Goal: Task Accomplishment & Management: Manage account settings

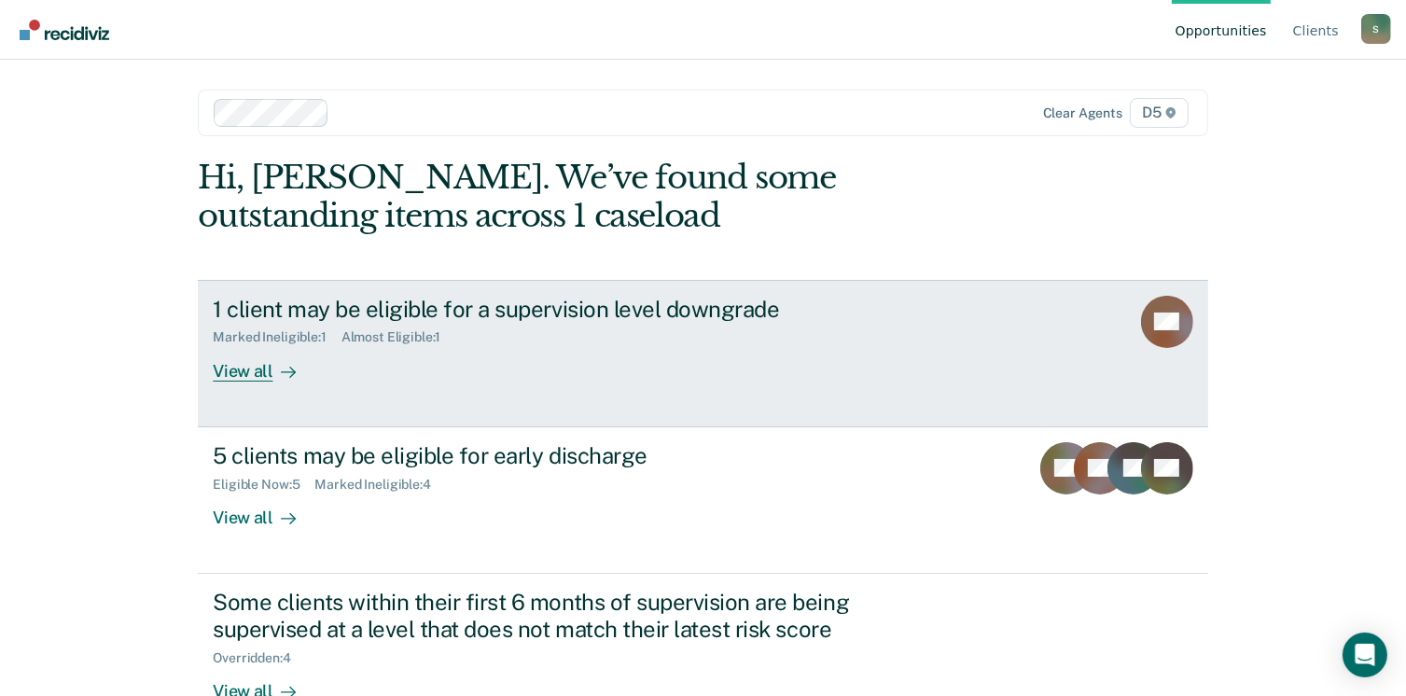
click at [234, 373] on div "View all" at bounding box center [265, 363] width 104 height 36
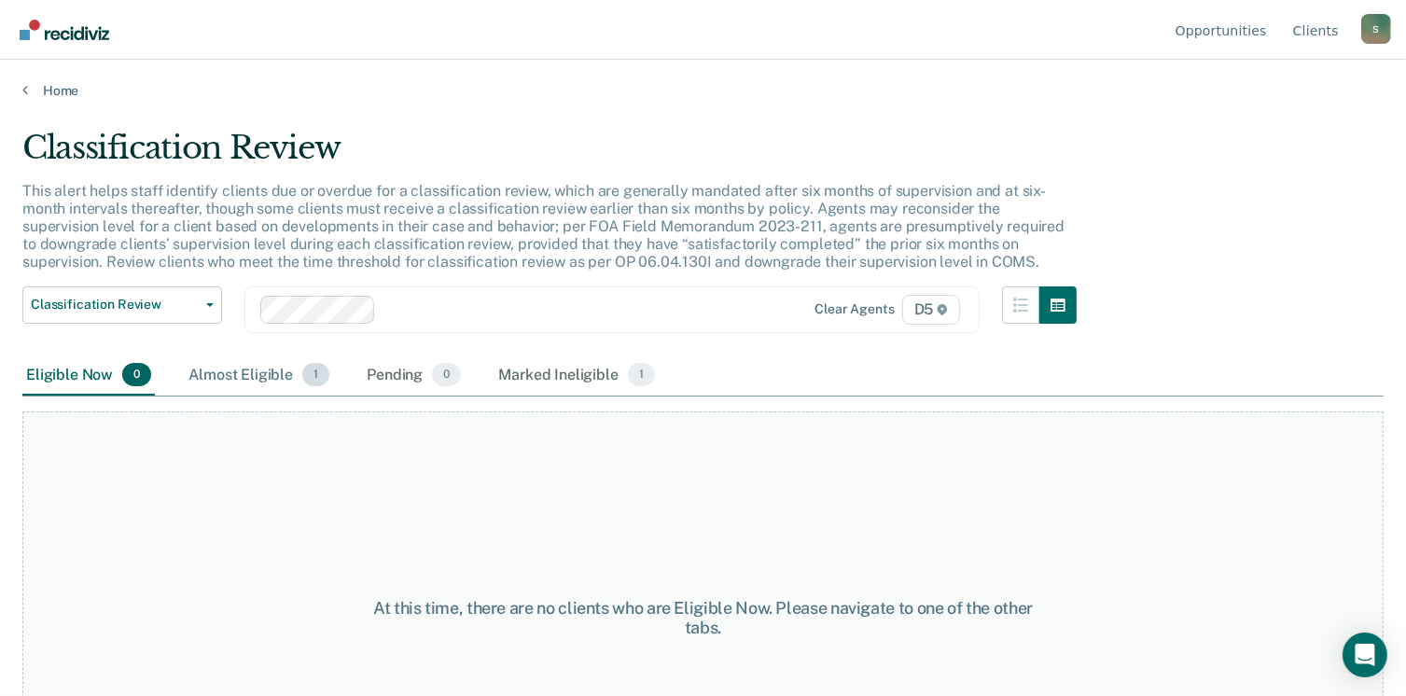
click at [258, 378] on div "Almost Eligible 1" at bounding box center [259, 375] width 148 height 41
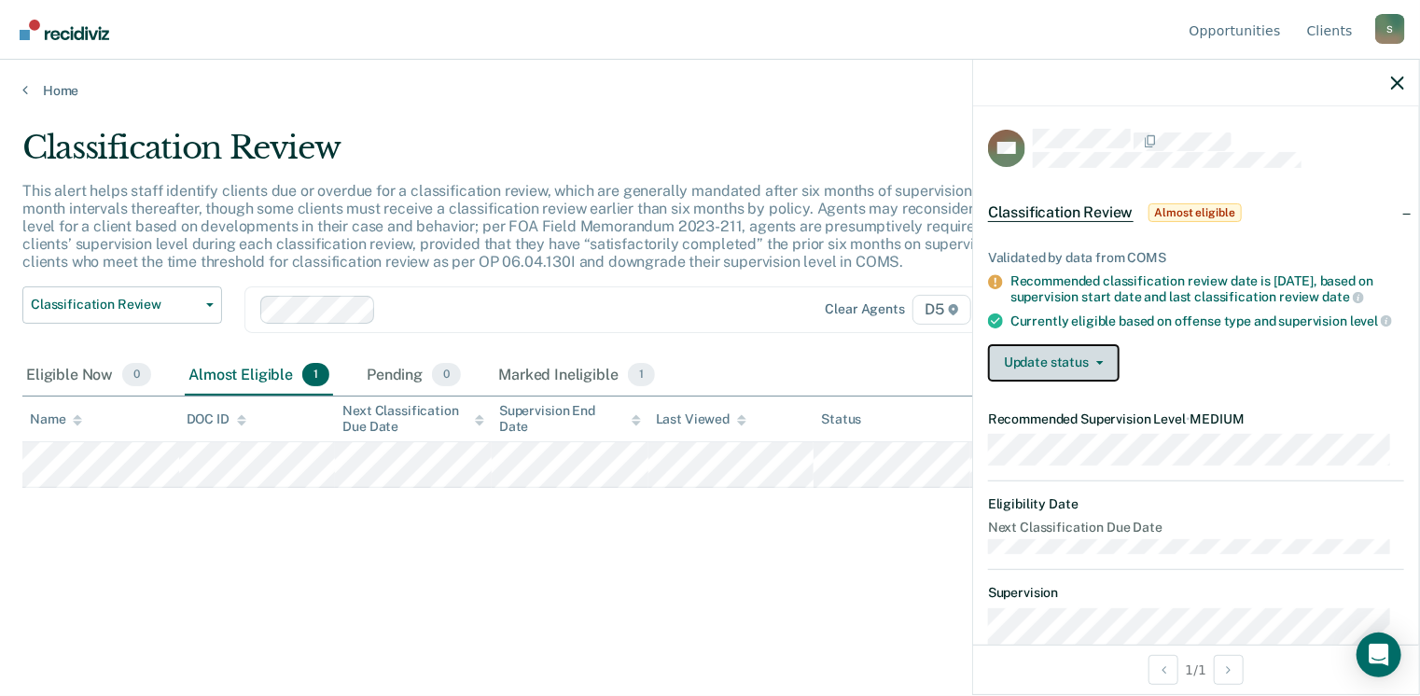
click at [1093, 370] on button "Update status" at bounding box center [1054, 362] width 132 height 37
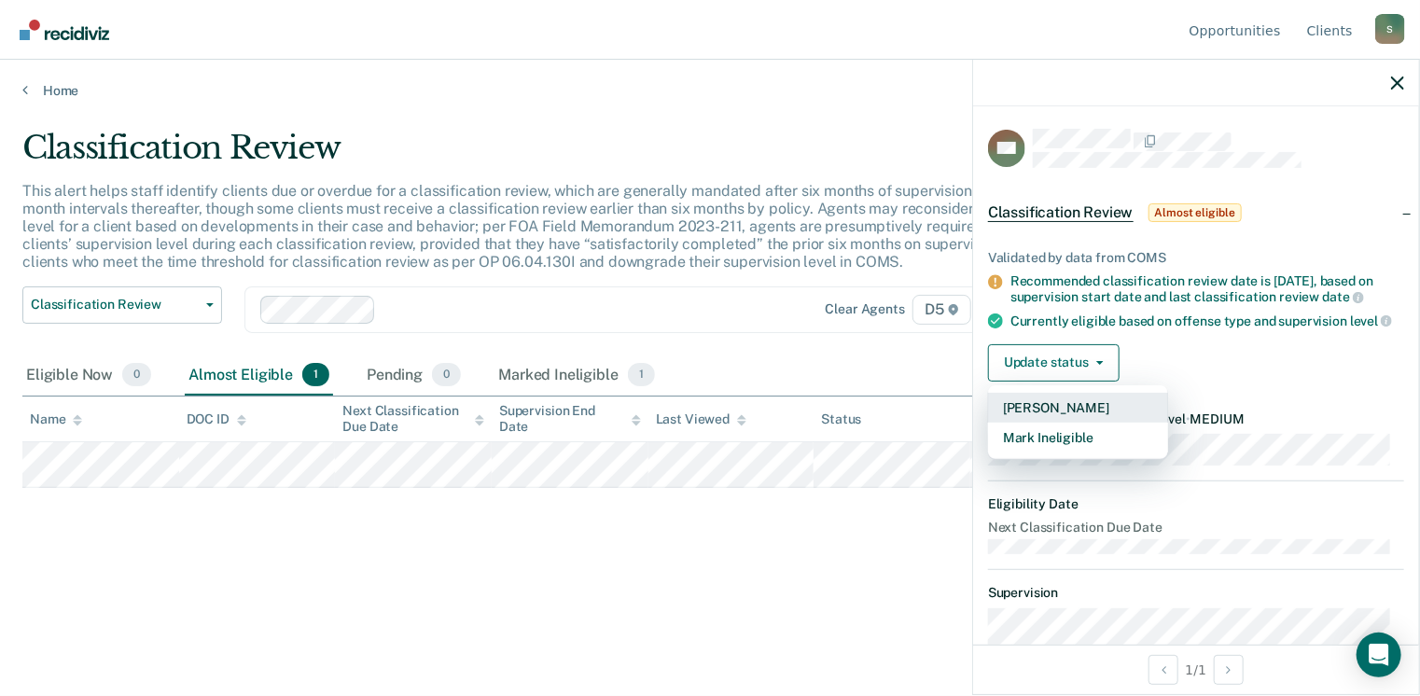
click at [1072, 423] on button "[PERSON_NAME]" at bounding box center [1078, 408] width 180 height 30
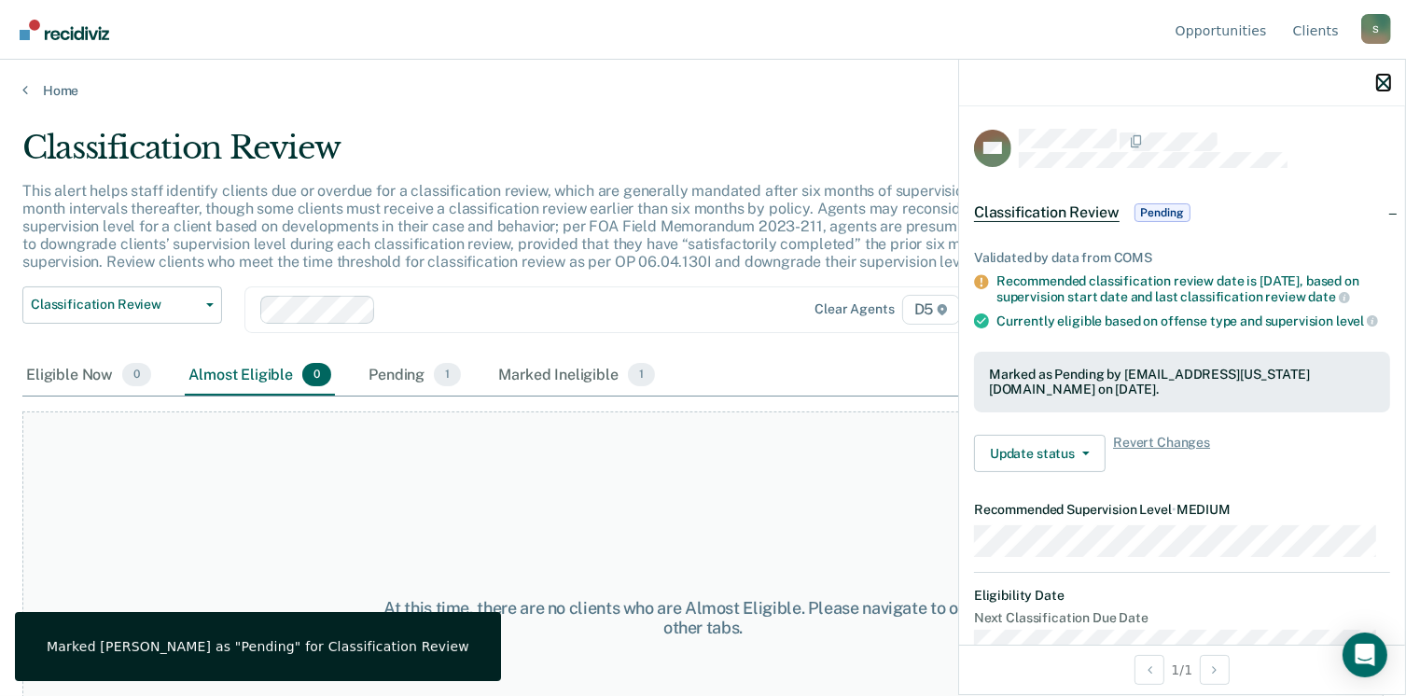
click at [1379, 83] on icon "button" at bounding box center [1383, 82] width 13 height 13
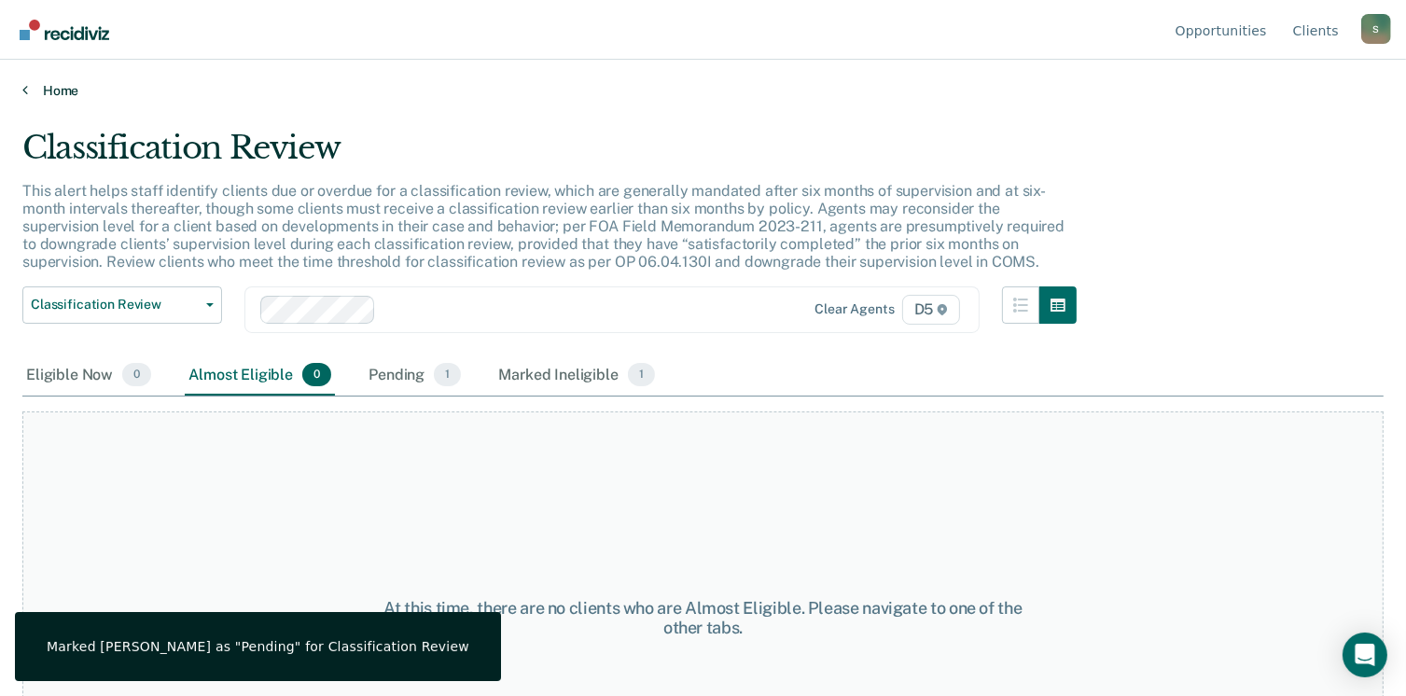
click at [54, 87] on link "Home" at bounding box center [702, 90] width 1361 height 17
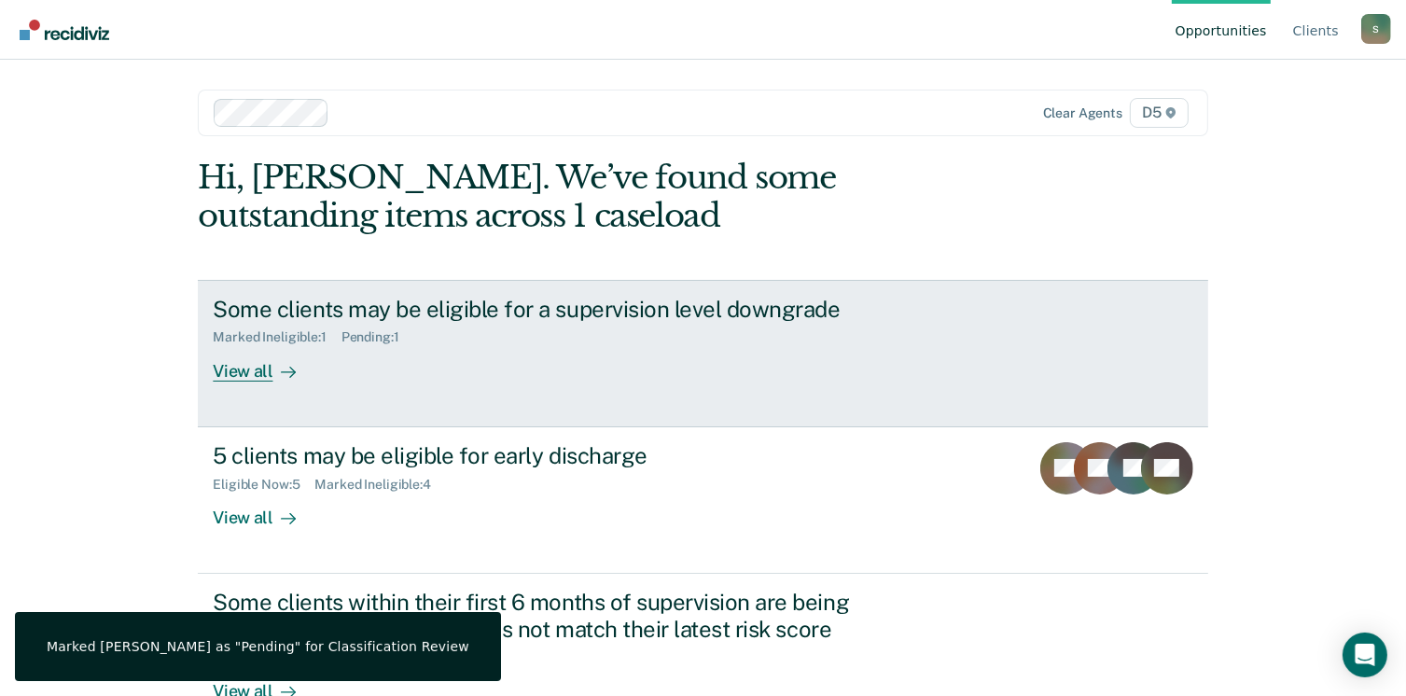
click at [243, 370] on div "View all" at bounding box center [265, 363] width 104 height 36
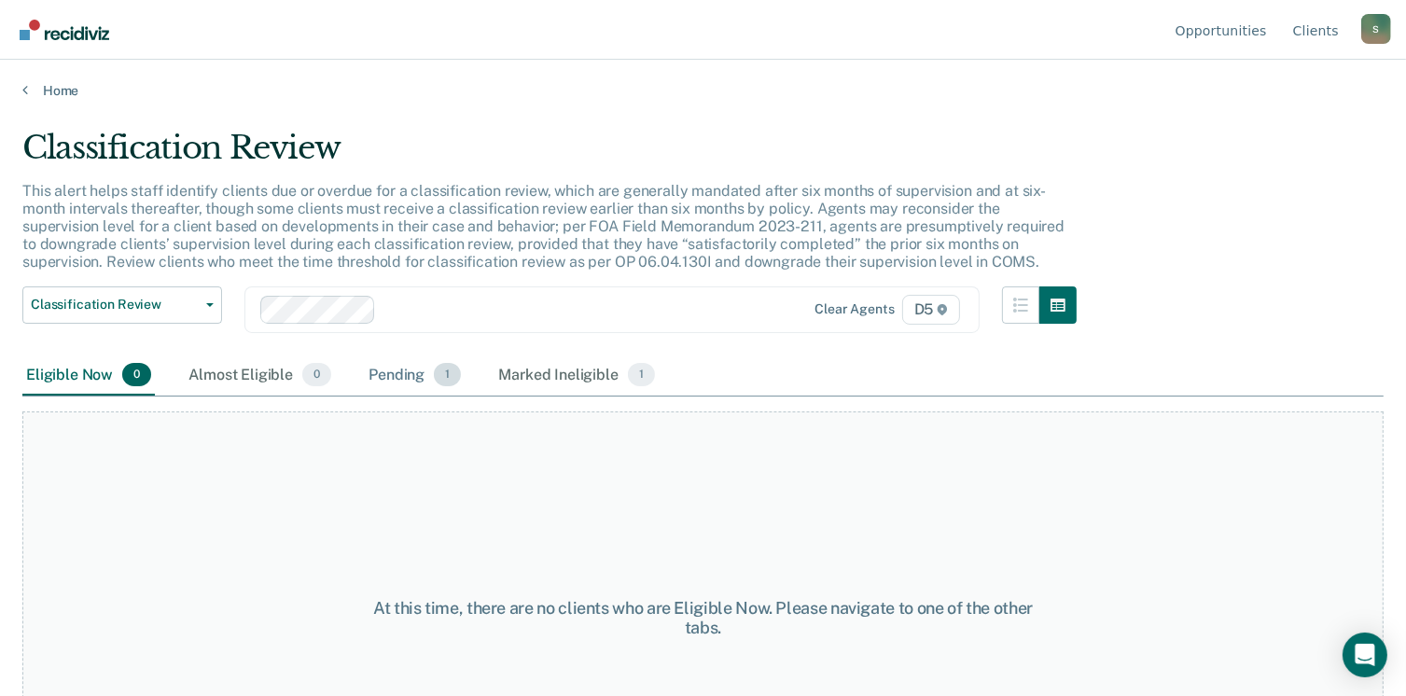
click at [410, 367] on div "Pending 1" at bounding box center [415, 375] width 100 height 41
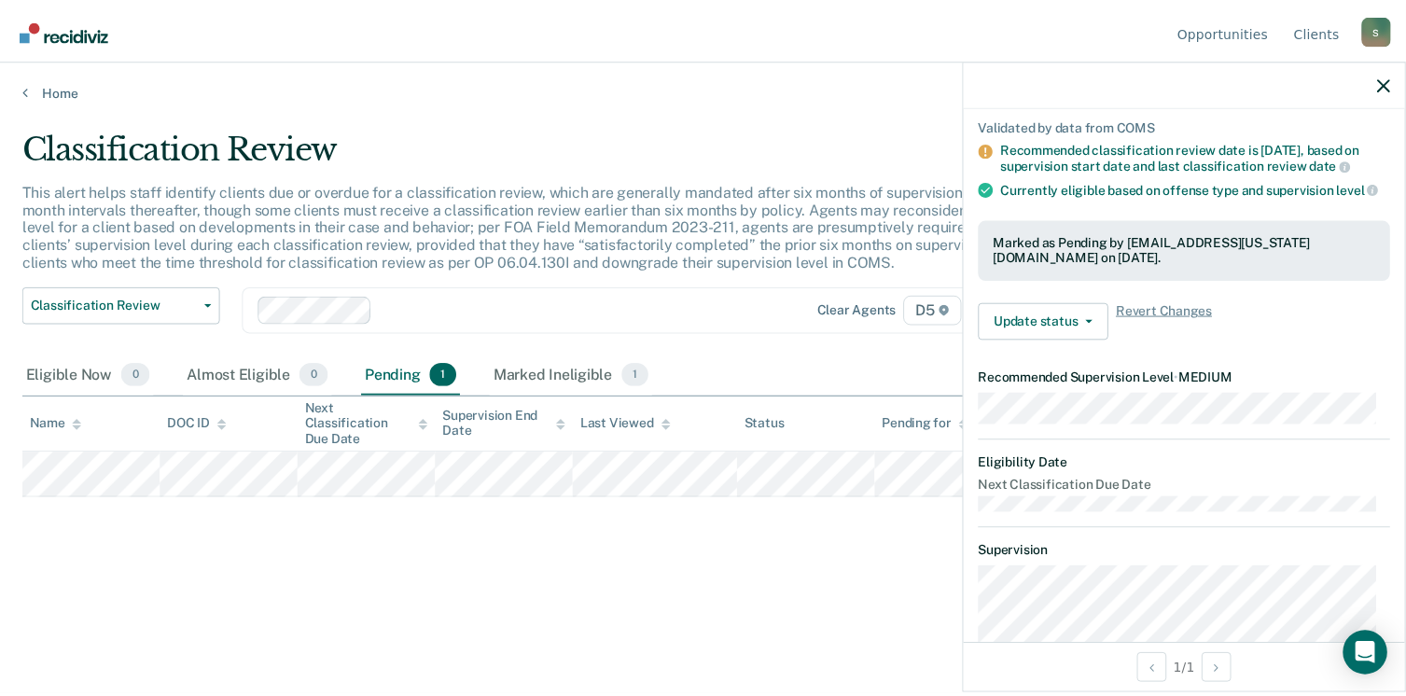
scroll to position [424, 0]
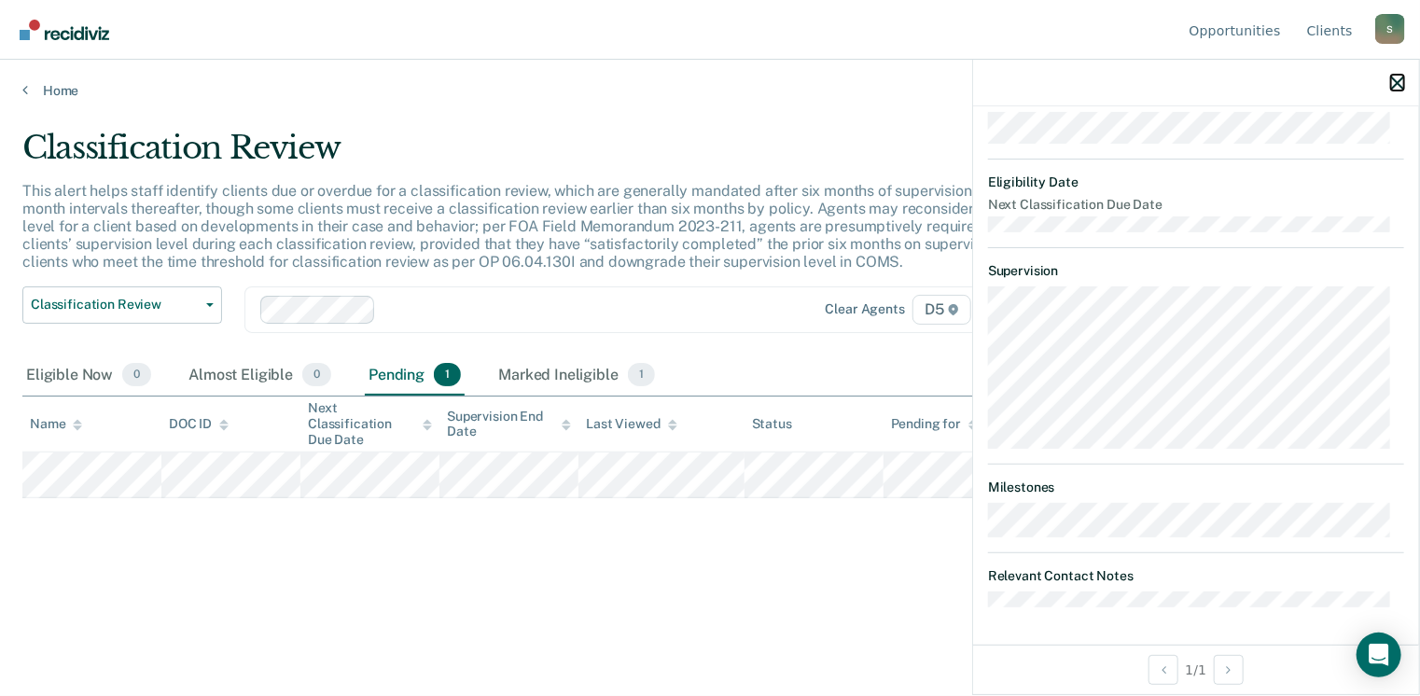
click at [1397, 86] on icon "button" at bounding box center [1397, 82] width 13 height 13
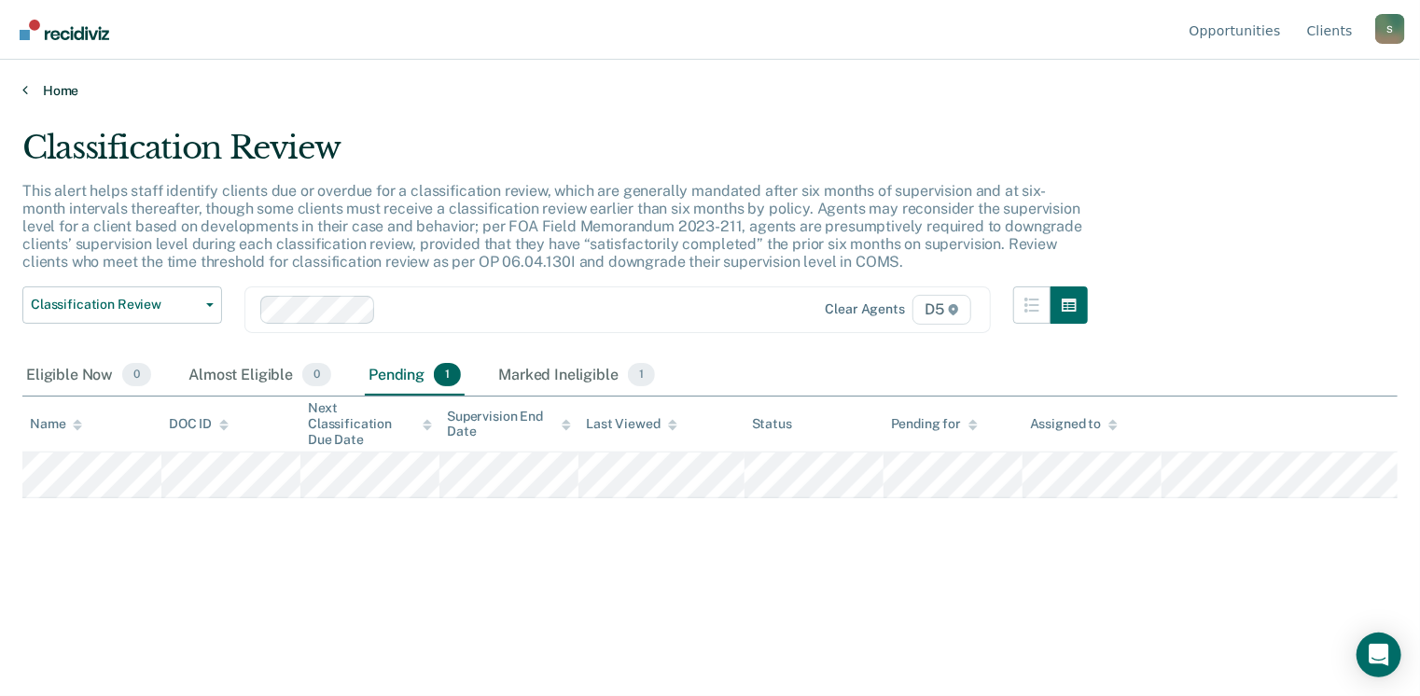
click at [56, 93] on link "Home" at bounding box center [709, 90] width 1375 height 17
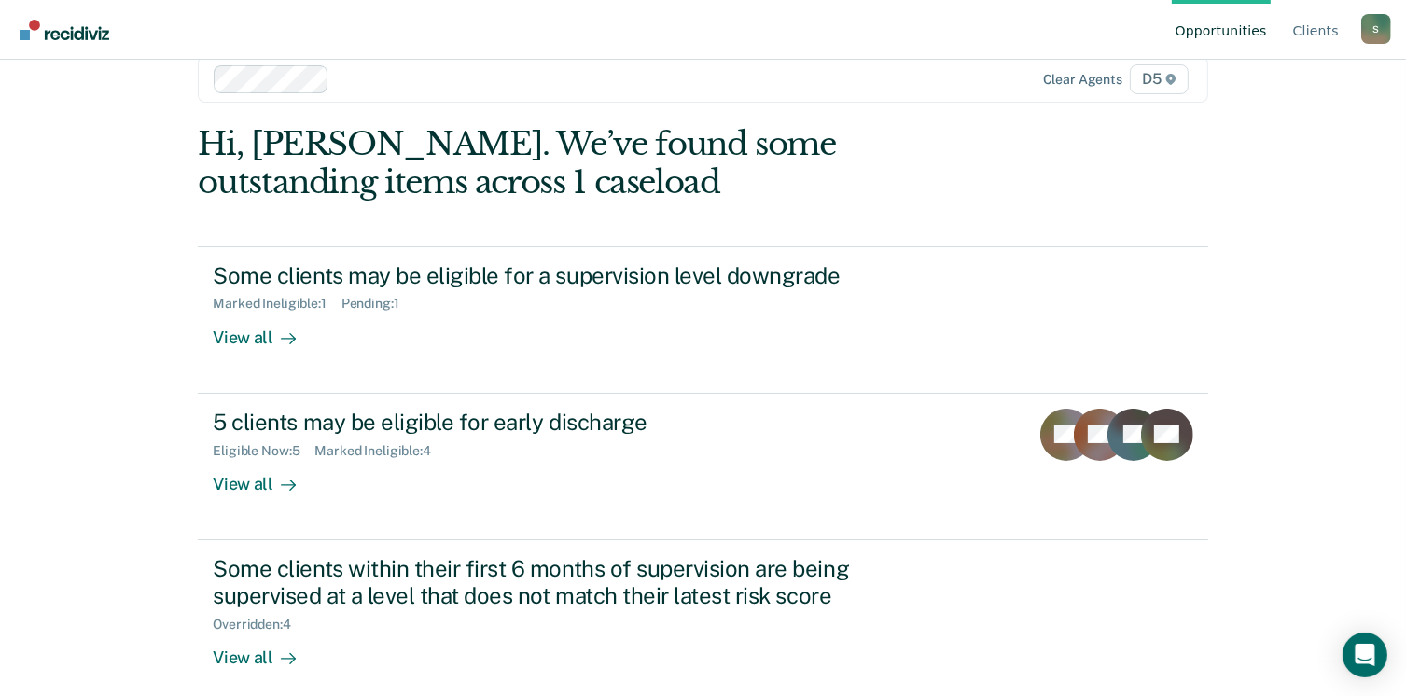
scroll to position [49, 0]
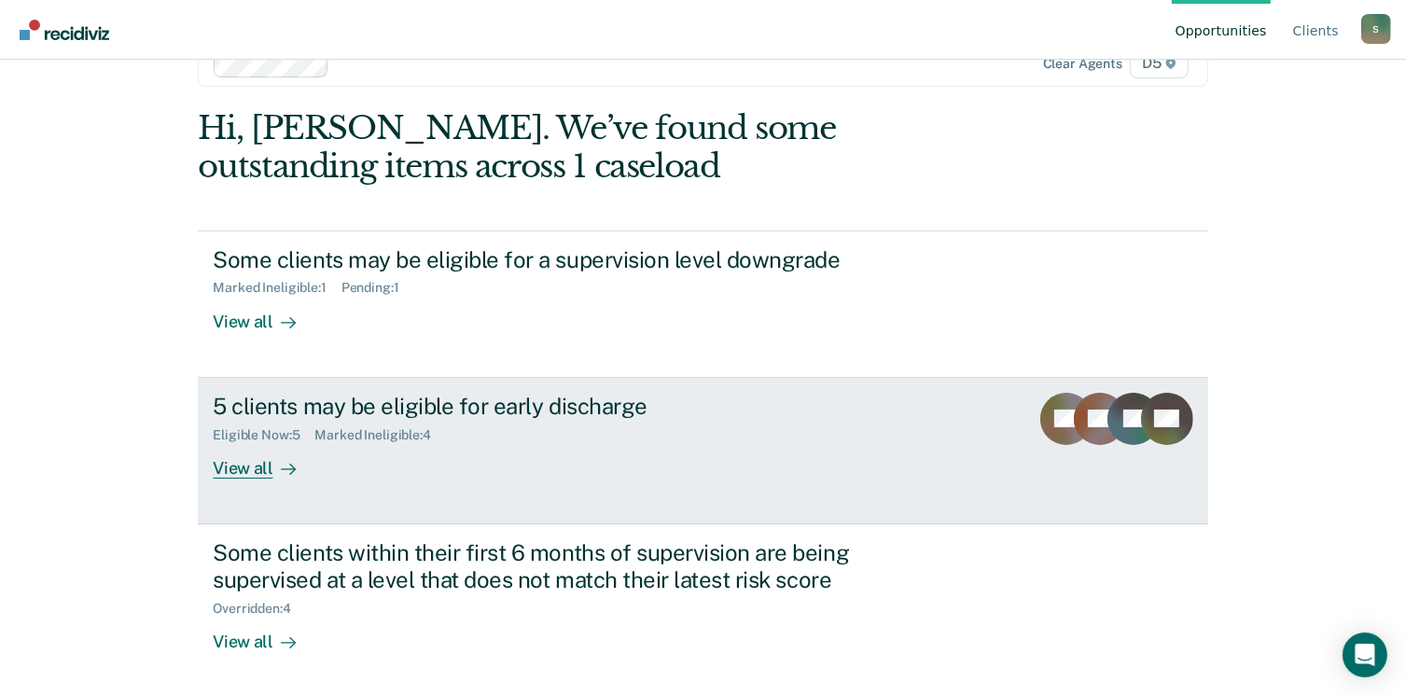
click at [257, 456] on div "View all" at bounding box center [265, 460] width 104 height 36
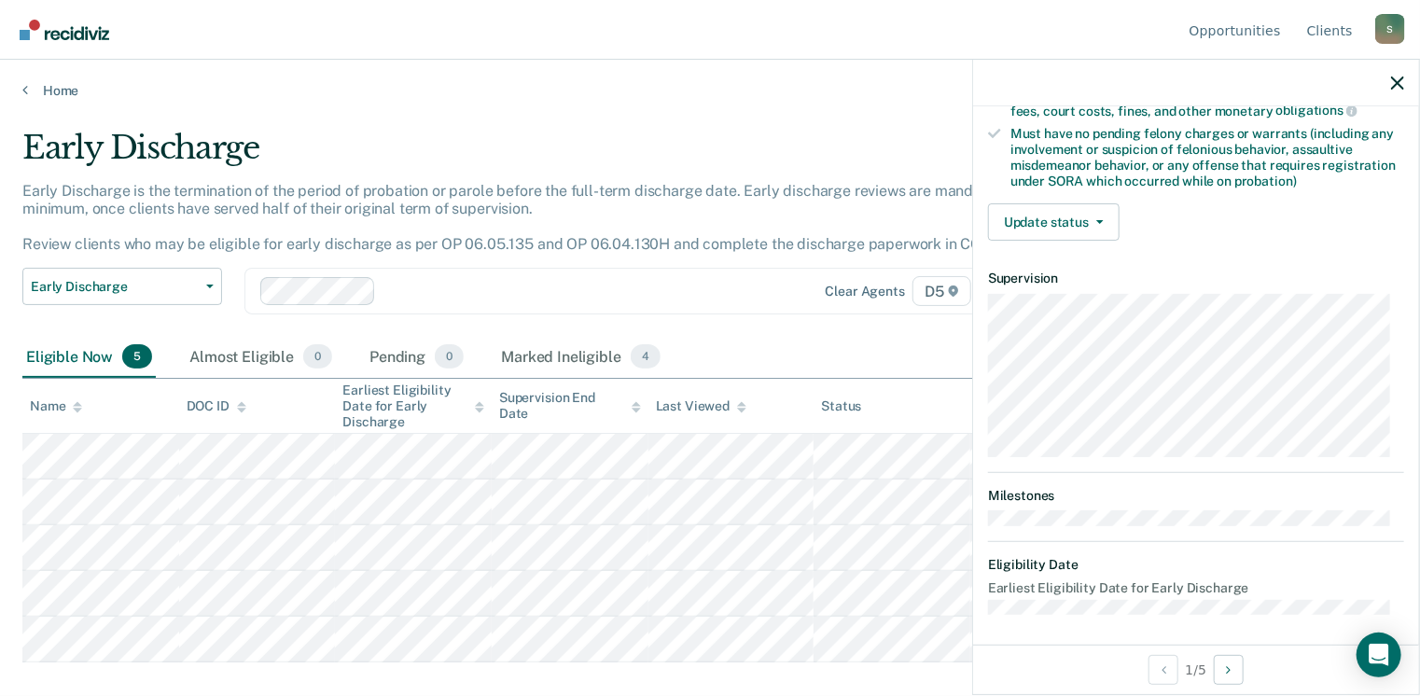
scroll to position [392, 0]
click at [1093, 219] on button "Update status" at bounding box center [1054, 220] width 132 height 37
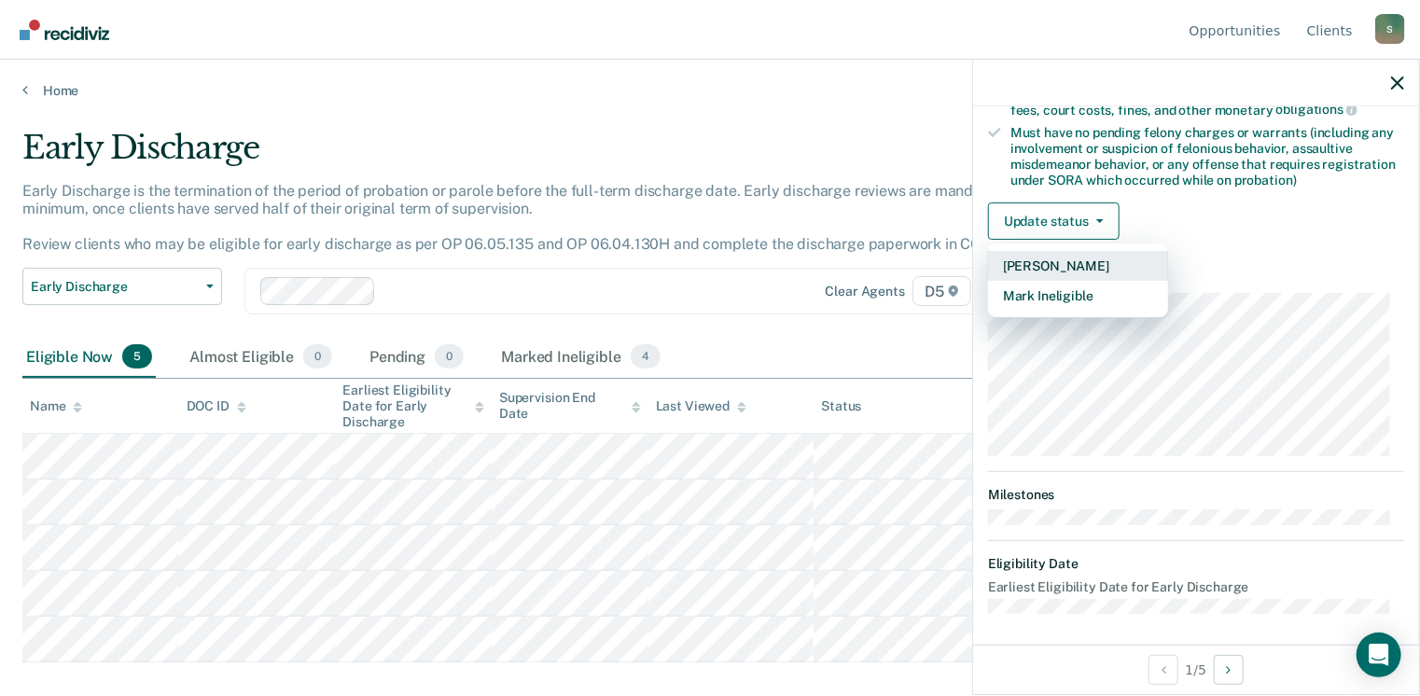
click at [1063, 258] on button "[PERSON_NAME]" at bounding box center [1078, 266] width 180 height 30
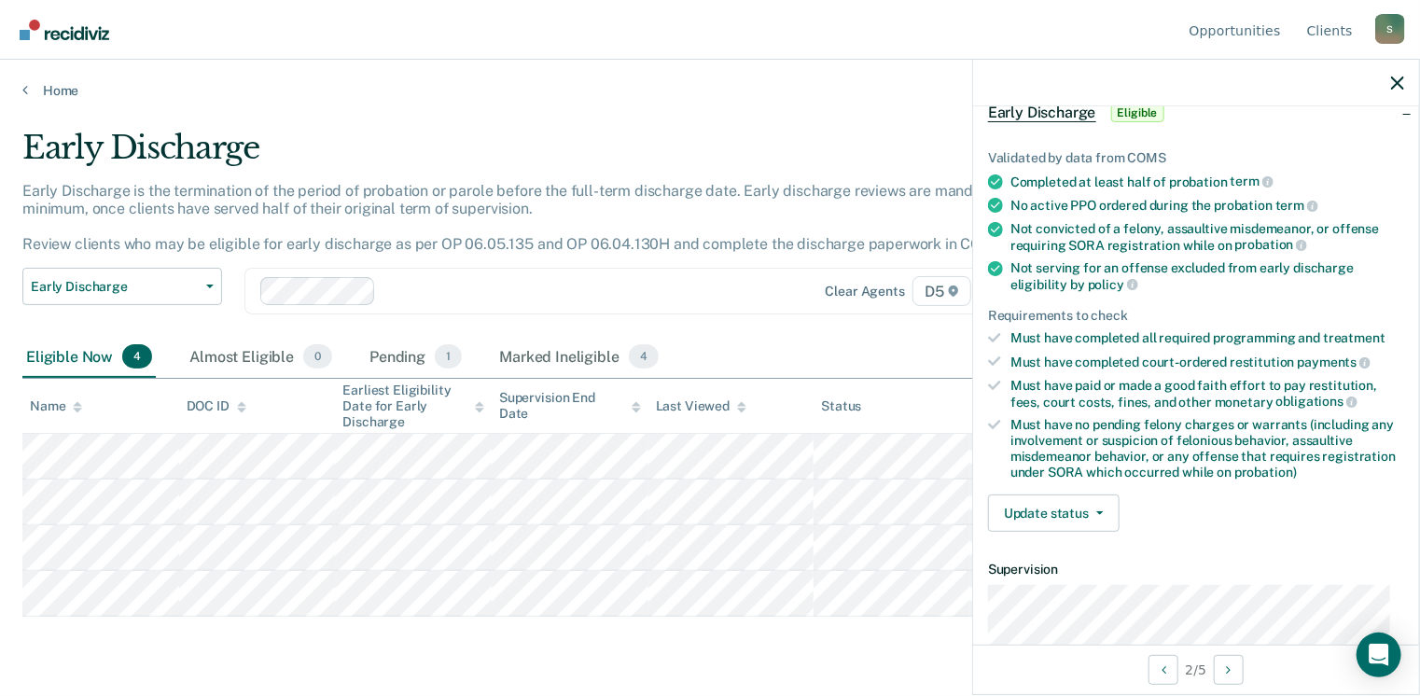
scroll to position [280, 0]
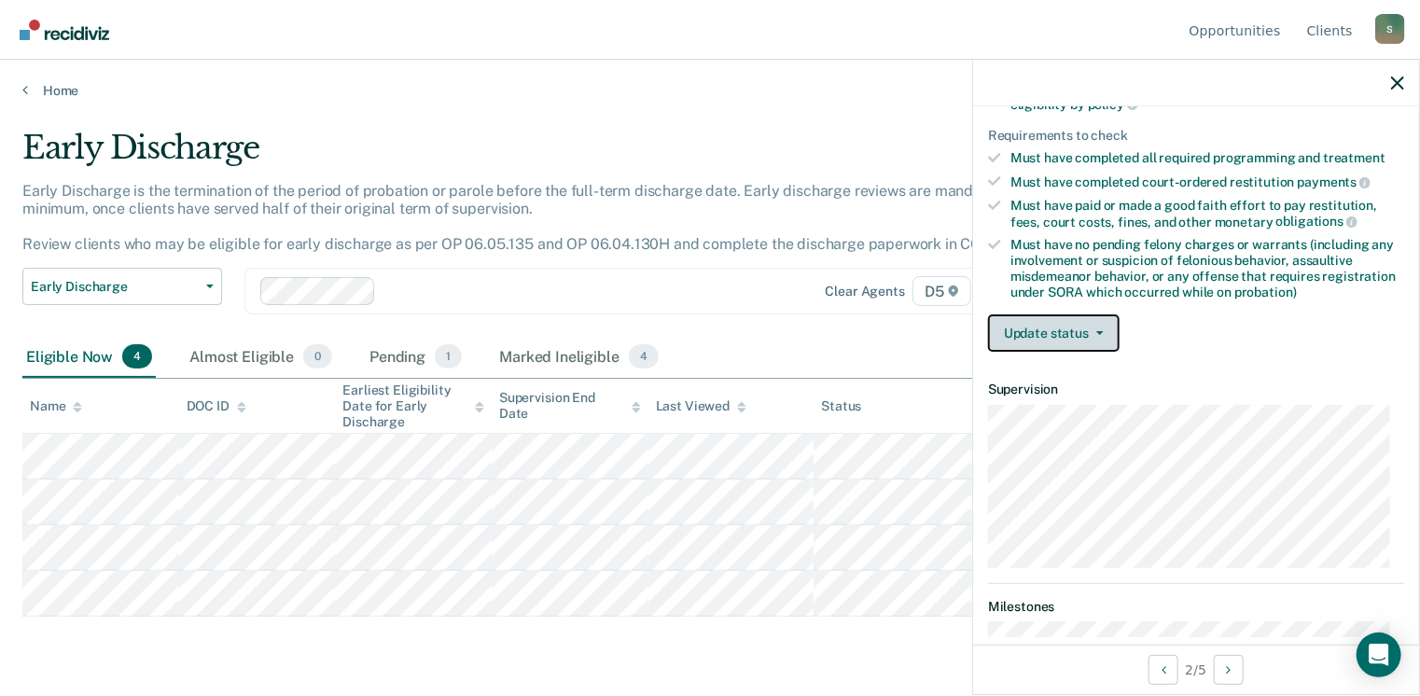
click at [1079, 322] on button "Update status" at bounding box center [1054, 332] width 132 height 37
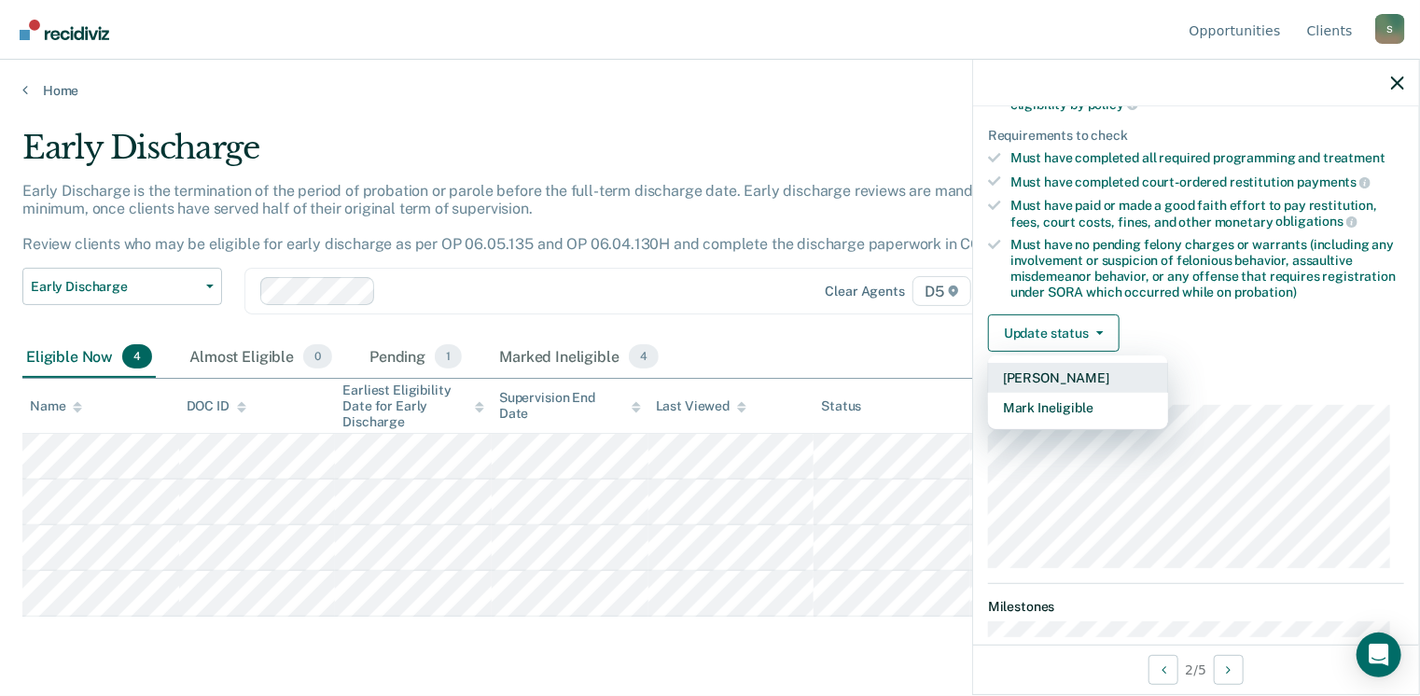
click at [1066, 368] on button "[PERSON_NAME]" at bounding box center [1078, 378] width 180 height 30
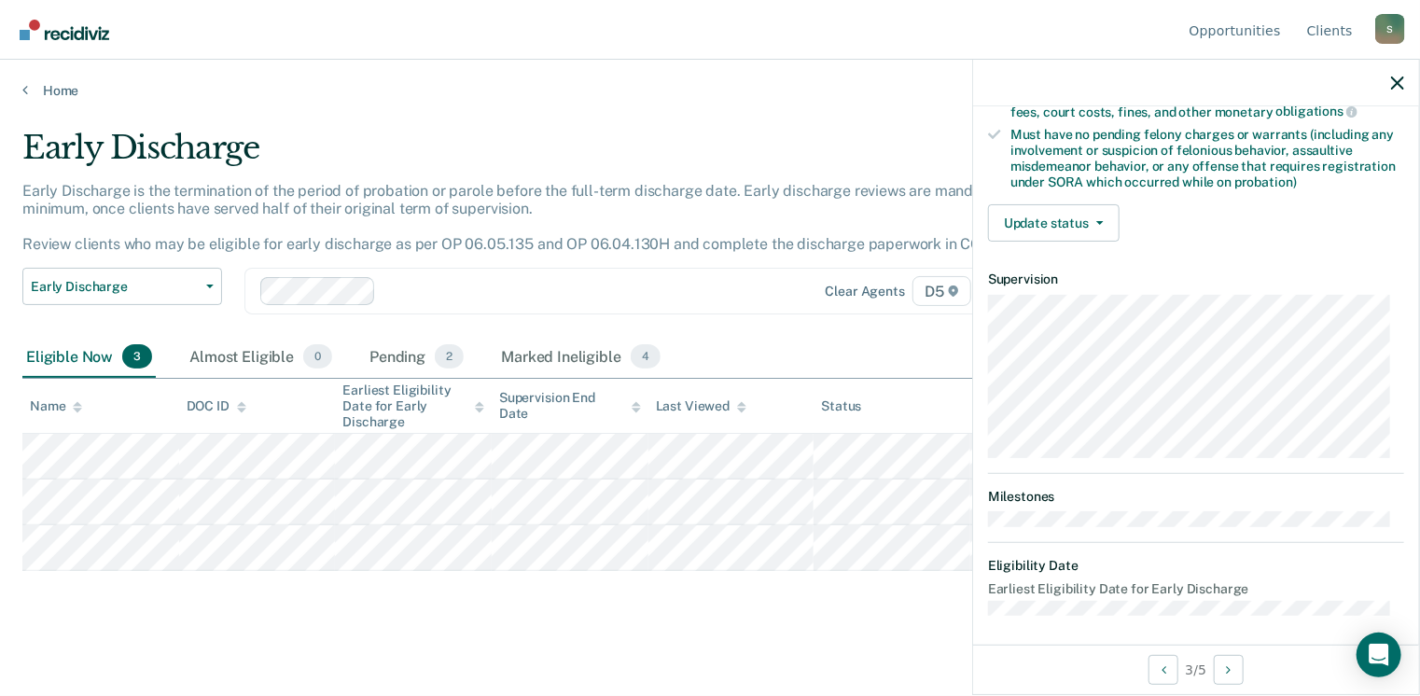
scroll to position [392, 0]
click at [1077, 202] on button "Update status" at bounding box center [1054, 220] width 132 height 37
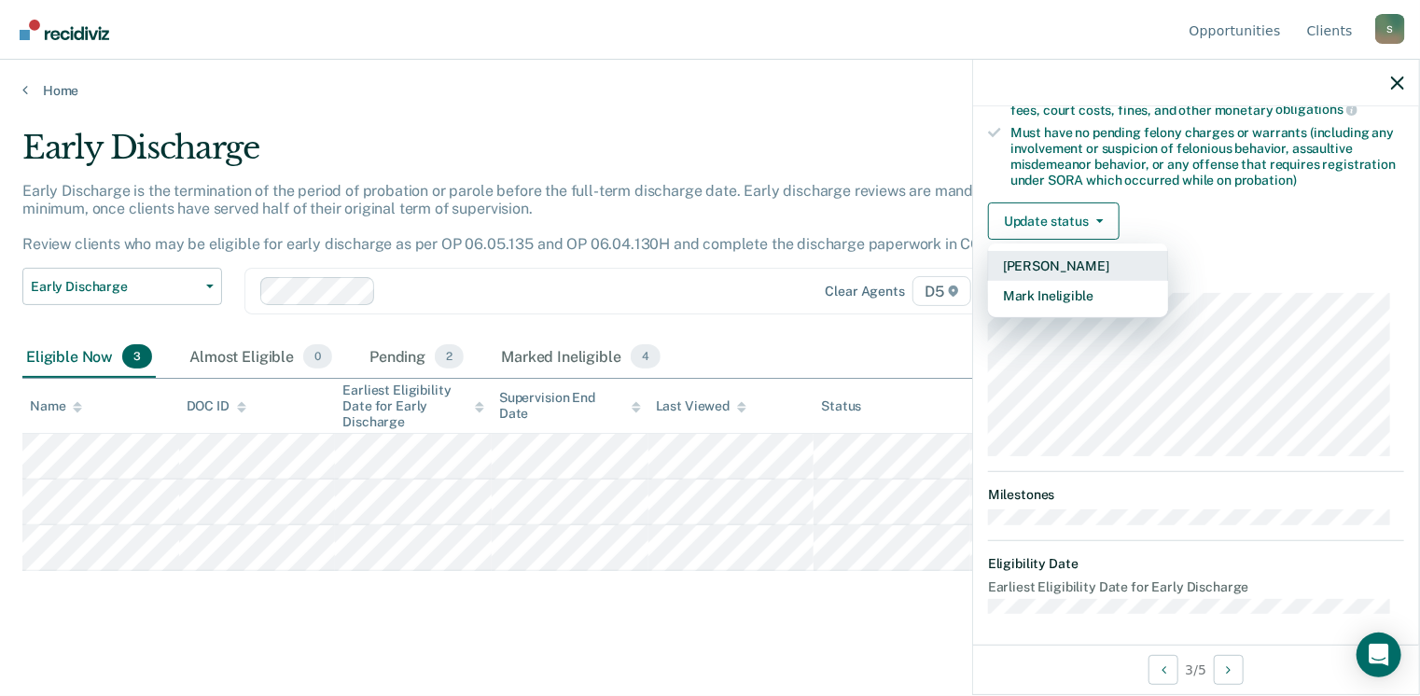
click at [1074, 266] on button "[PERSON_NAME]" at bounding box center [1078, 266] width 180 height 30
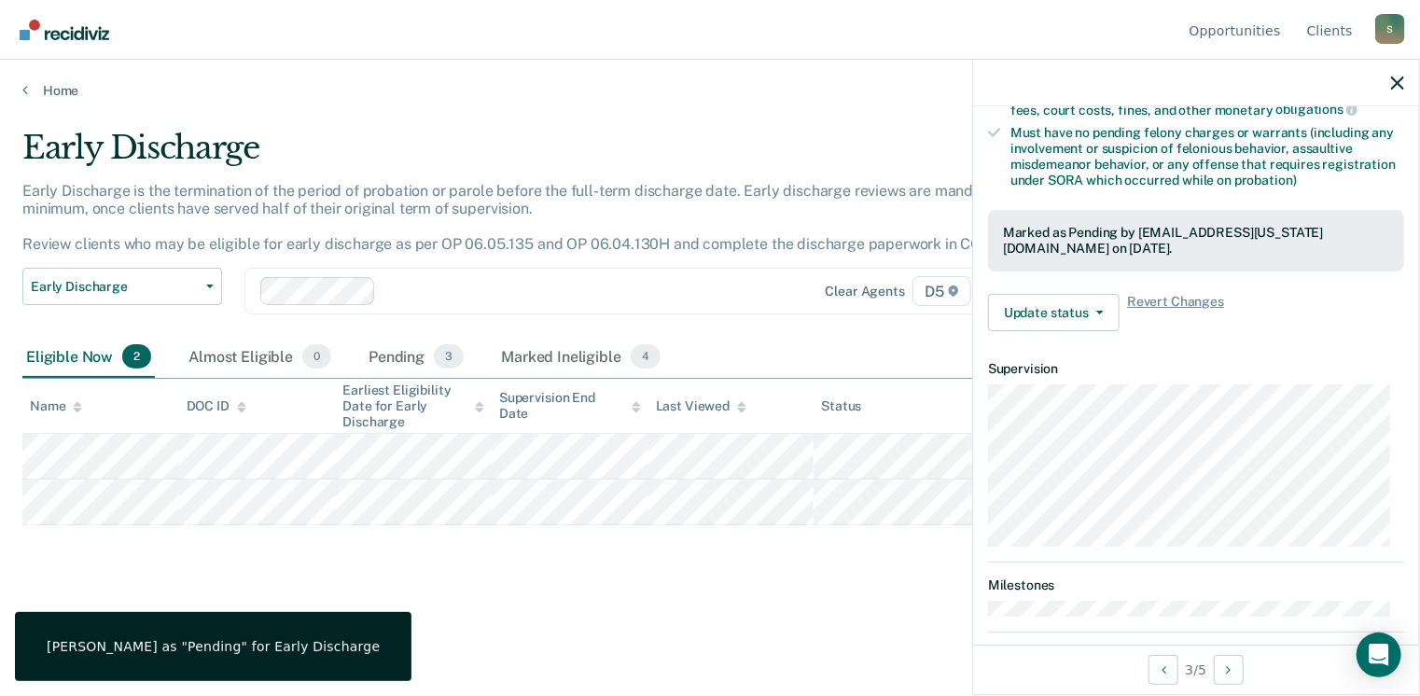
scroll to position [531, 0]
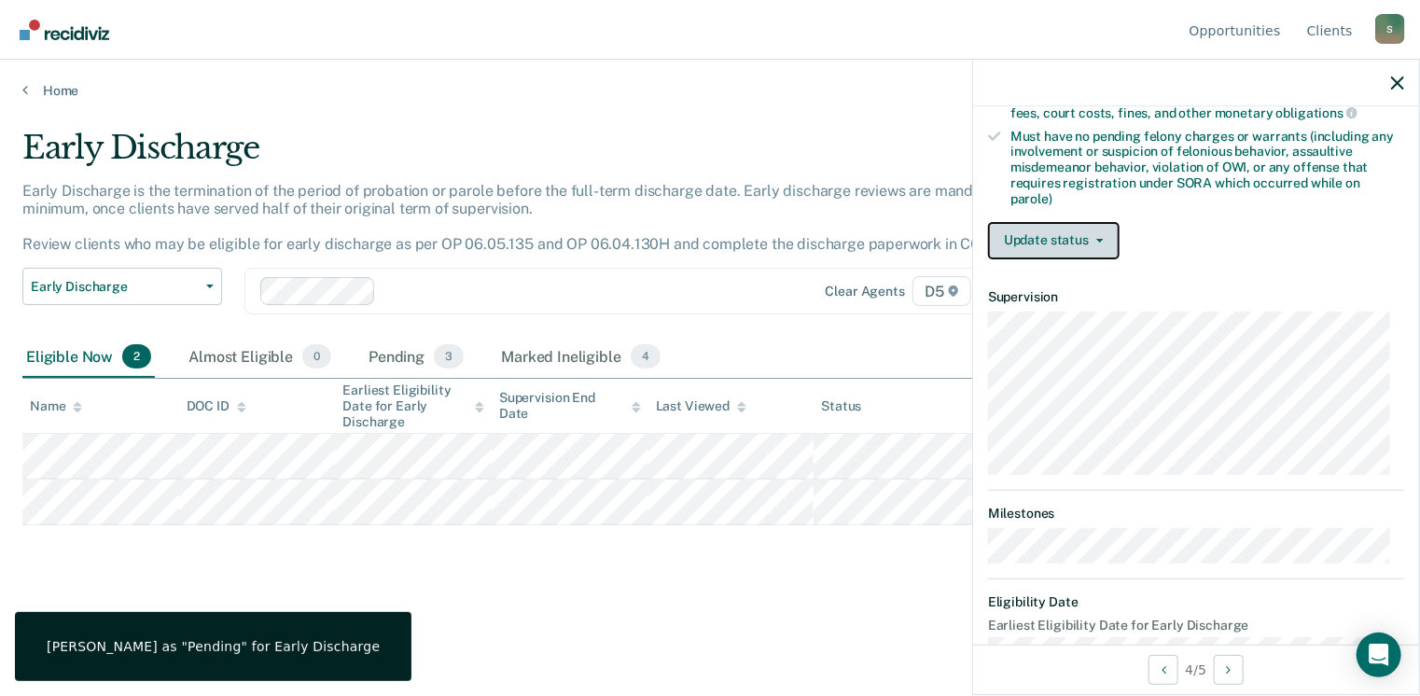
click at [1085, 228] on button "Update status" at bounding box center [1054, 240] width 132 height 37
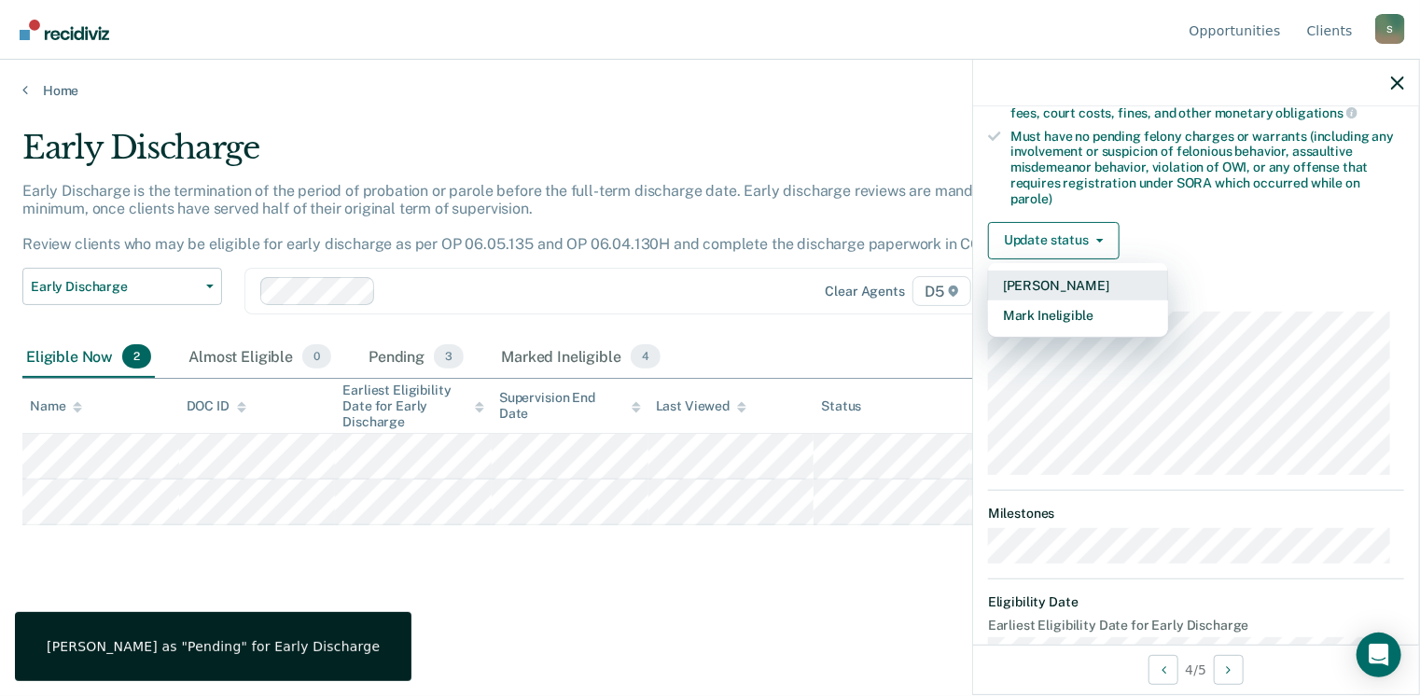
click at [1076, 273] on button "[PERSON_NAME]" at bounding box center [1078, 286] width 180 height 30
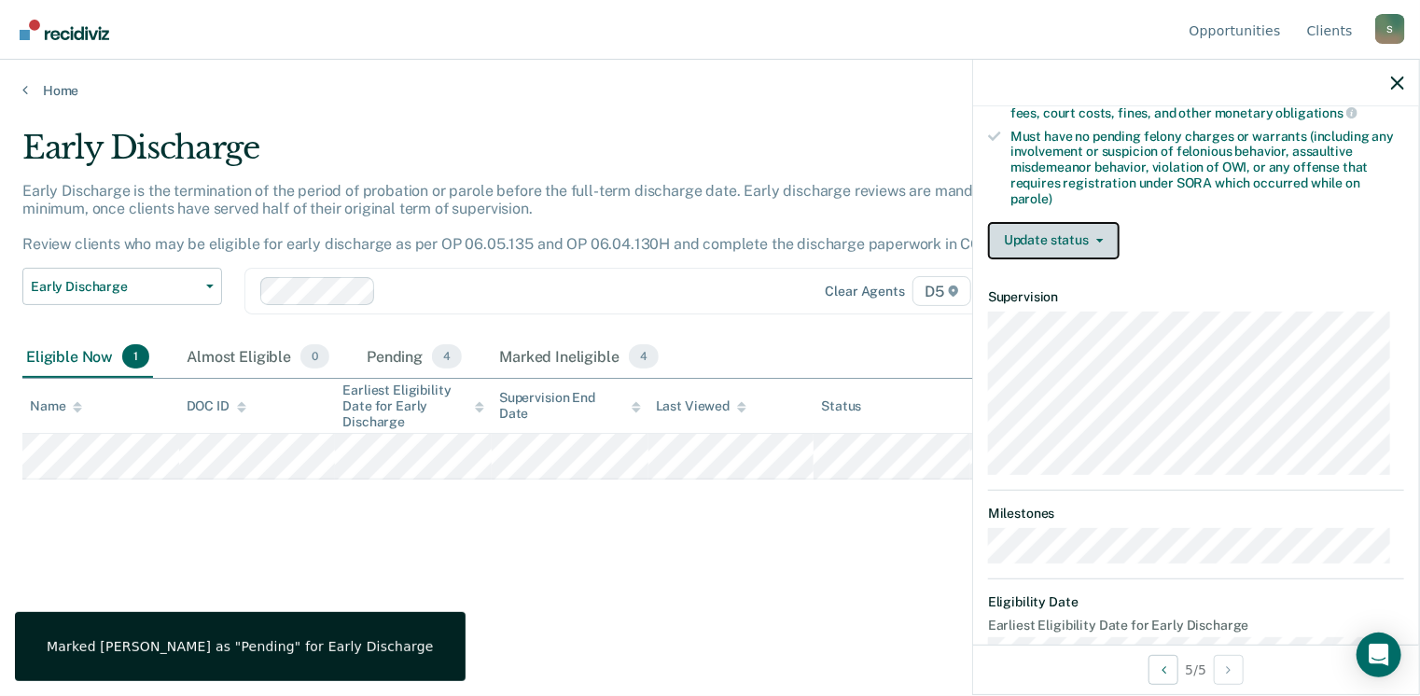
click at [1086, 229] on button "Update status" at bounding box center [1054, 240] width 132 height 37
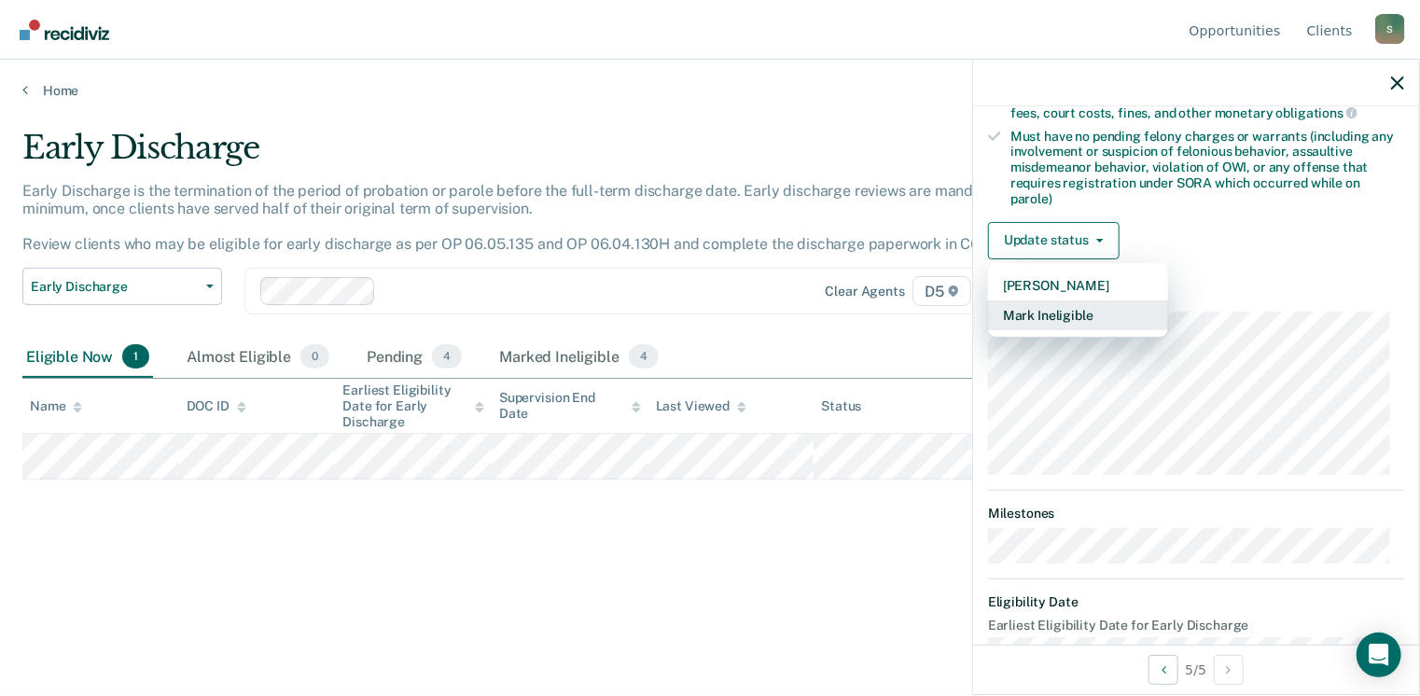
click at [1078, 304] on button "Mark Ineligible" at bounding box center [1078, 315] width 180 height 30
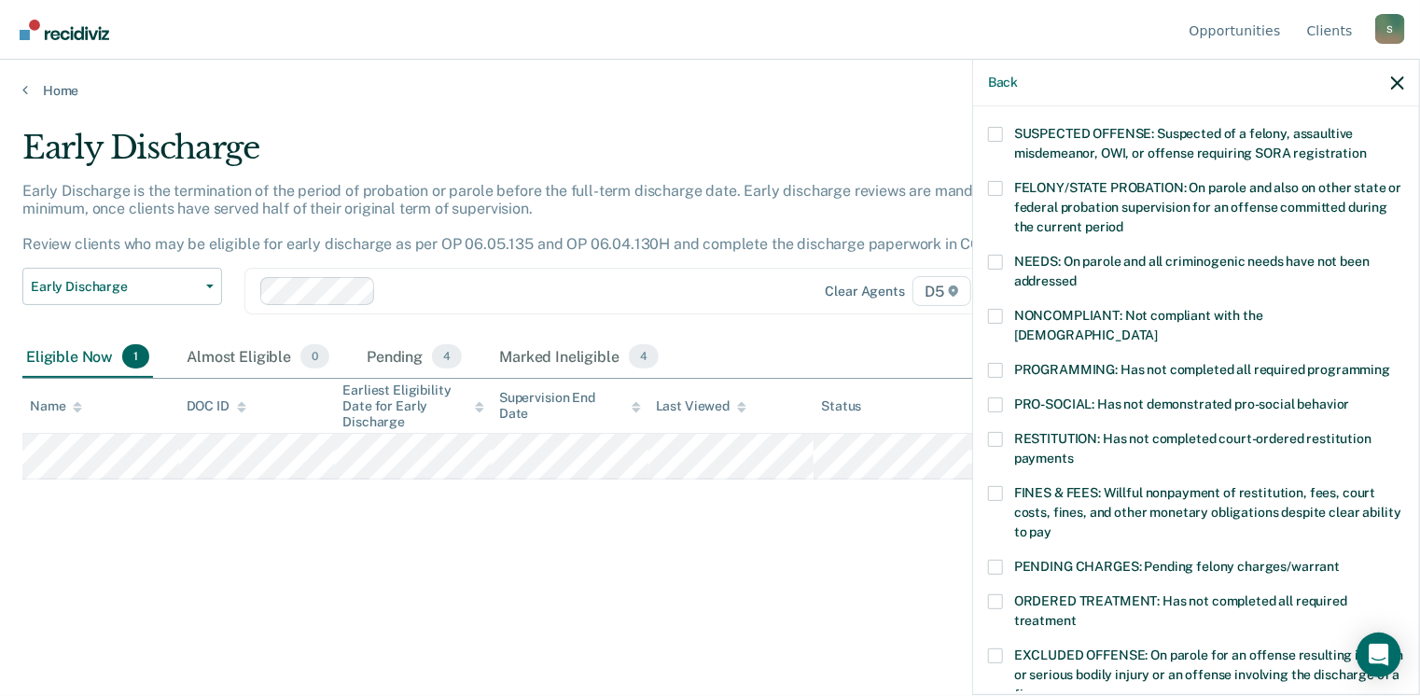
scroll to position [187, 0]
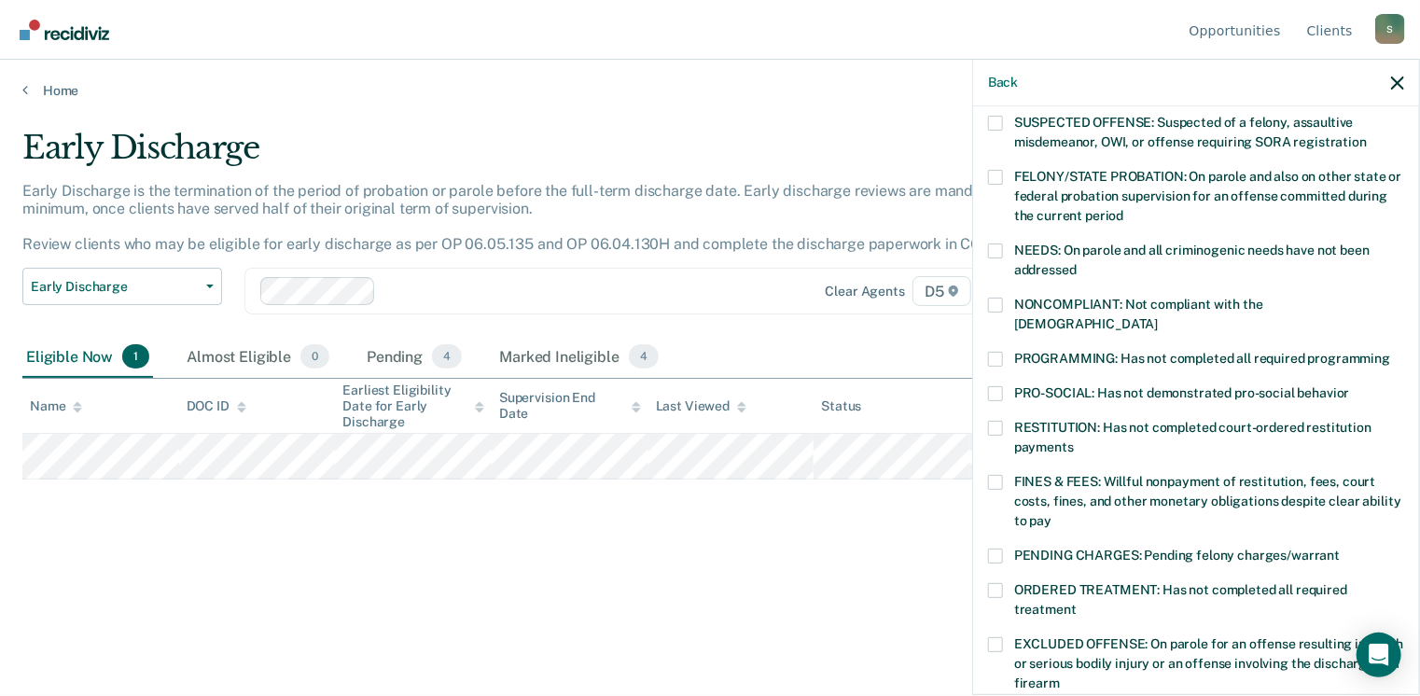
click at [998, 583] on span at bounding box center [995, 590] width 15 height 15
click at [1077, 603] on input "ORDERED TREATMENT: Has not completed all required treatment" at bounding box center [1077, 603] width 0 height 0
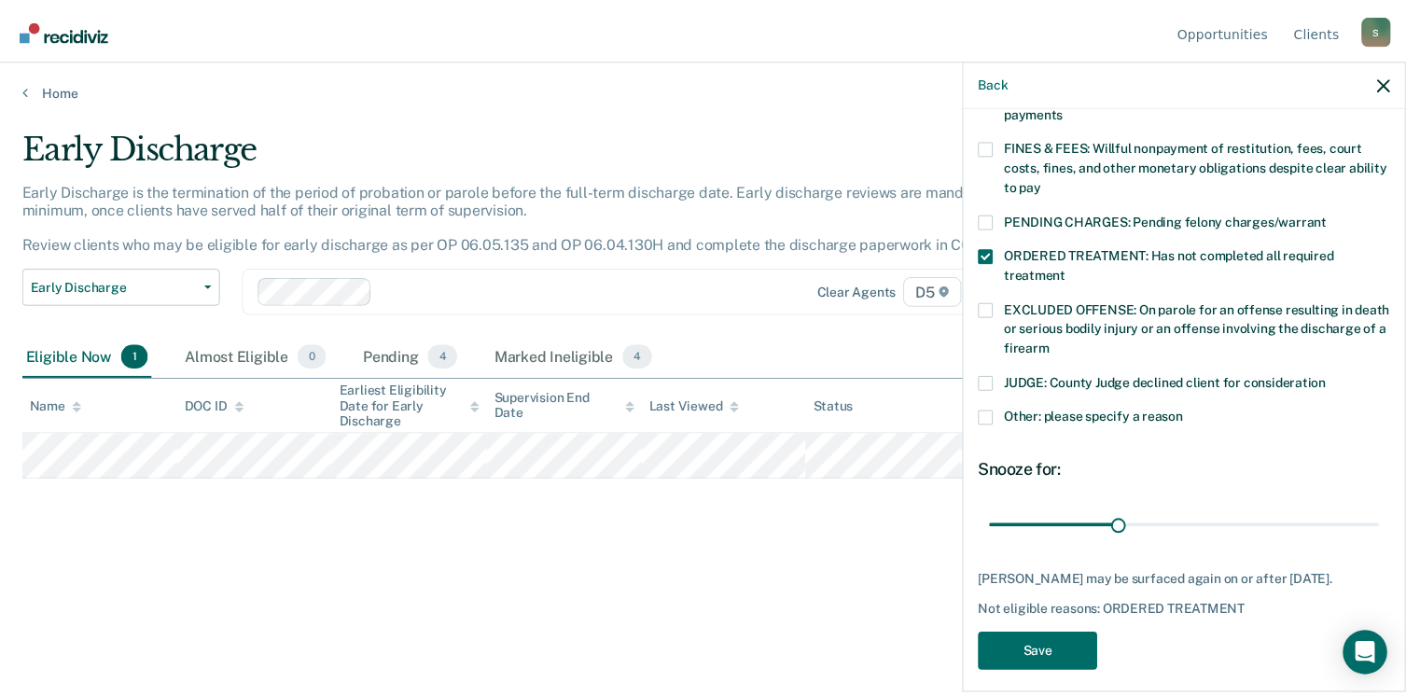
scroll to position [530, 0]
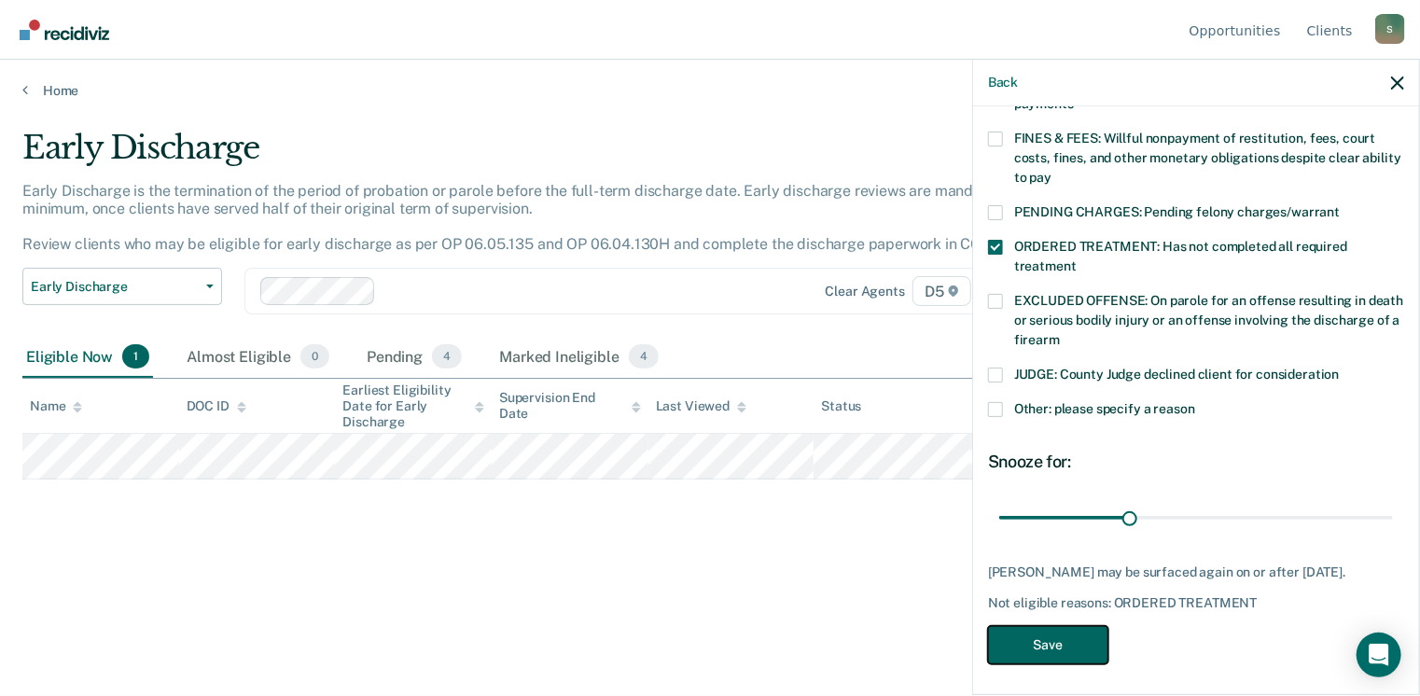
click at [1069, 643] on button "Save" at bounding box center [1048, 645] width 120 height 38
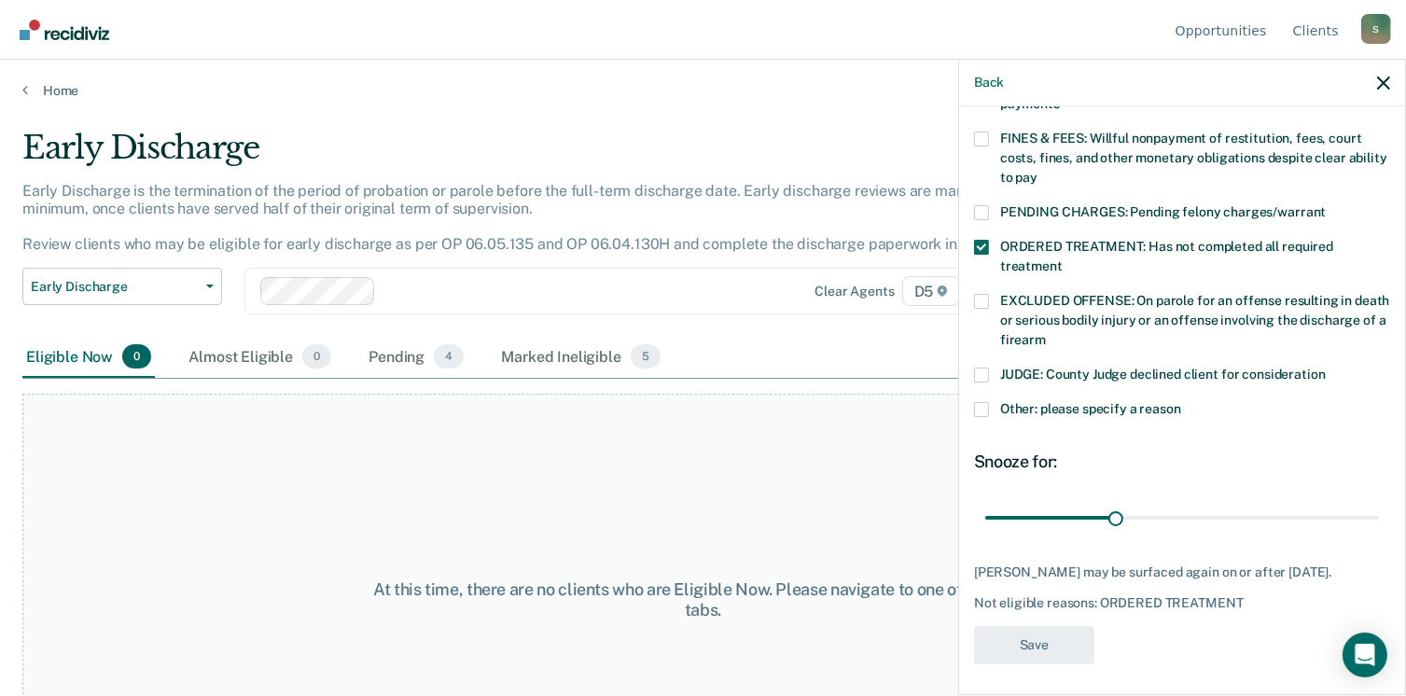
click at [861, 454] on div "At this time, there are no clients who are Eligible Now. Please navigate to one…" at bounding box center [702, 600] width 1361 height 412
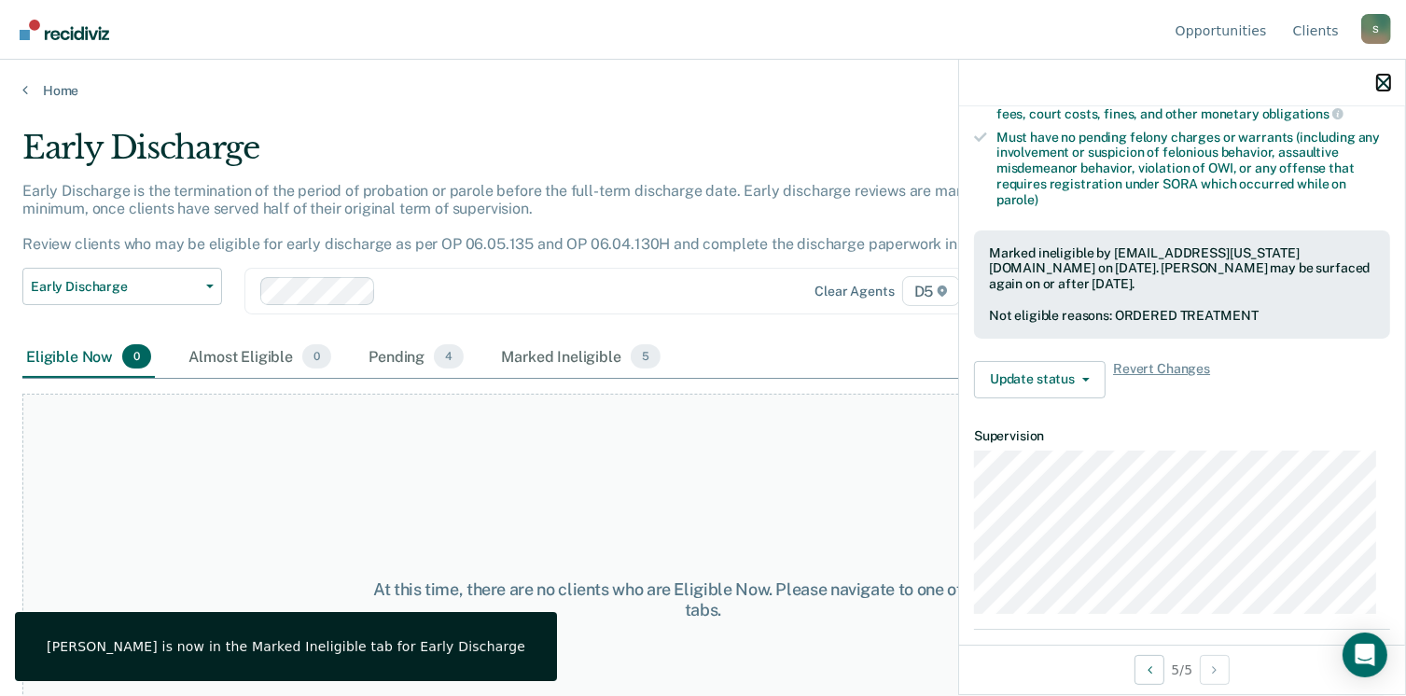
click at [1386, 79] on icon "button" at bounding box center [1383, 82] width 13 height 13
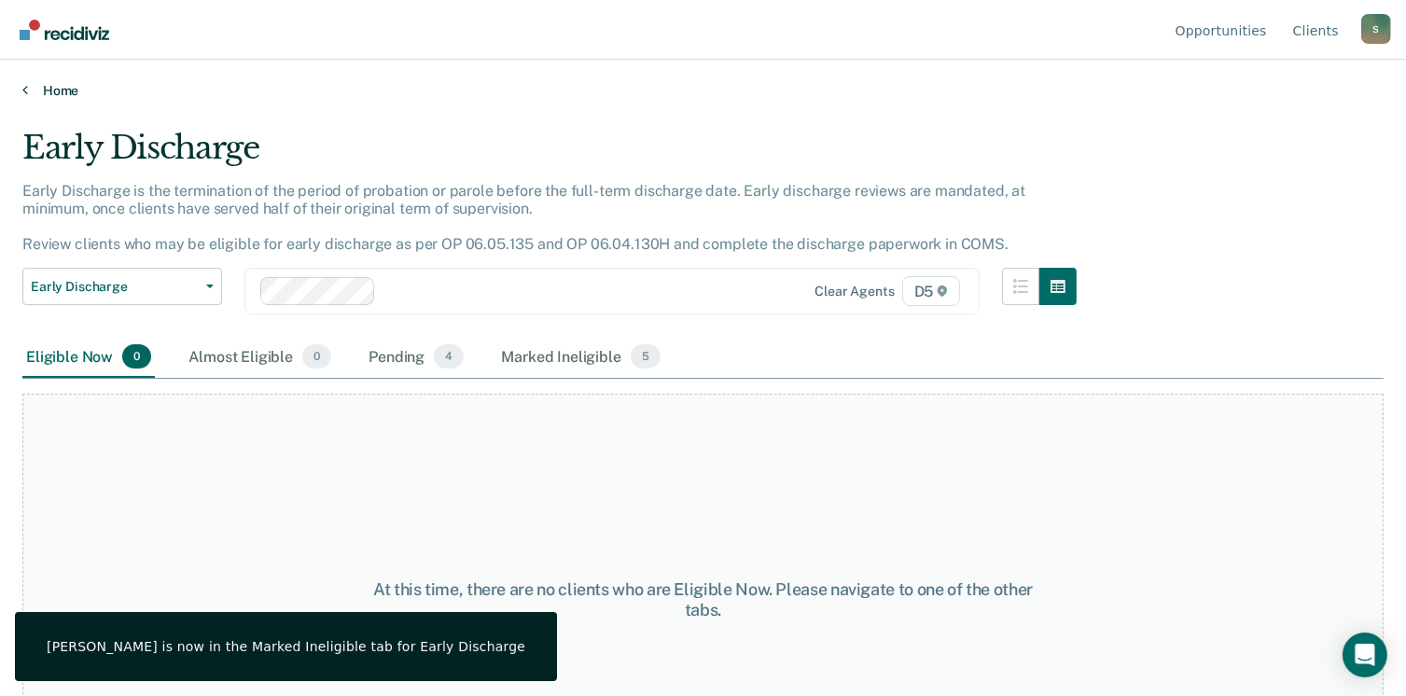
click at [49, 85] on link "Home" at bounding box center [702, 90] width 1361 height 17
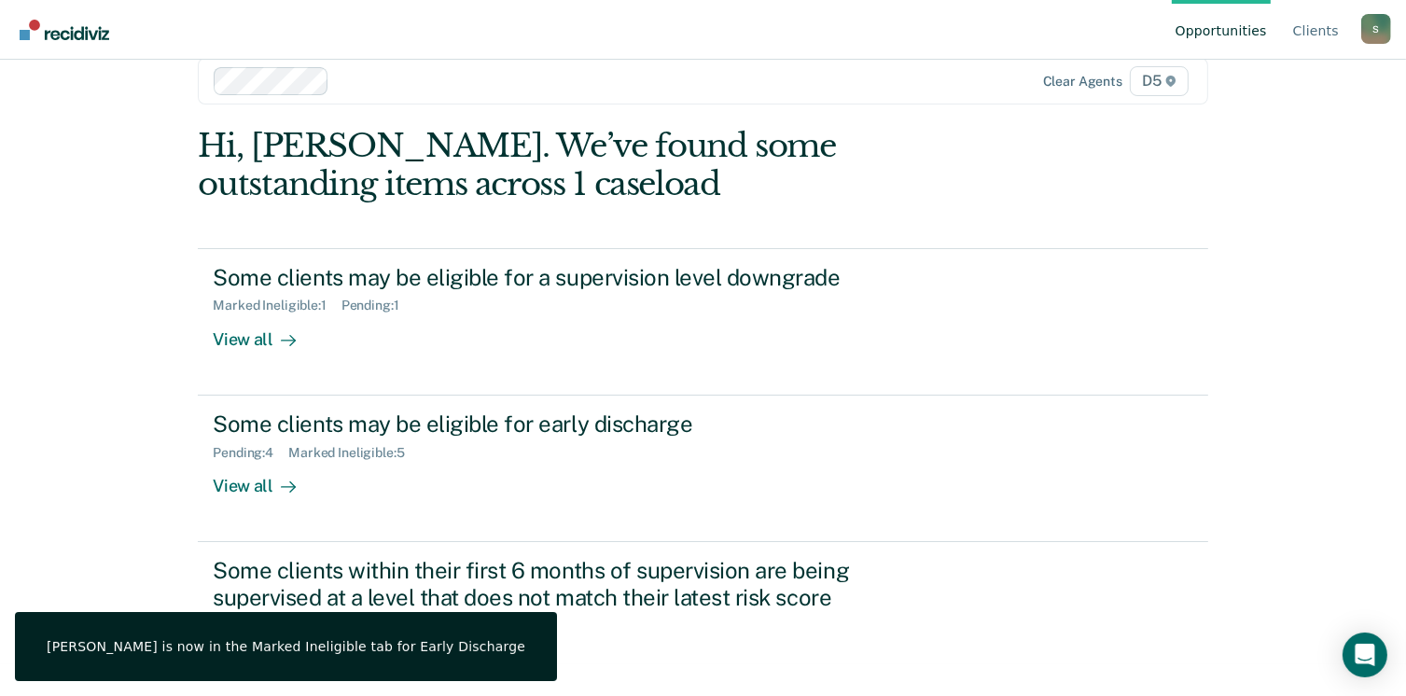
scroll to position [49, 0]
